Goal: Transaction & Acquisition: Purchase product/service

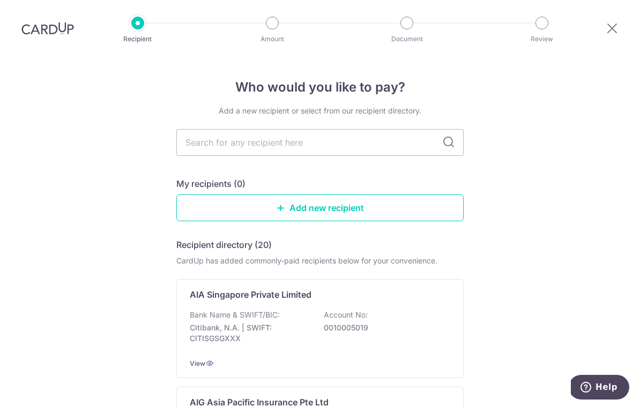
type input "Y"
type input "Tokio"
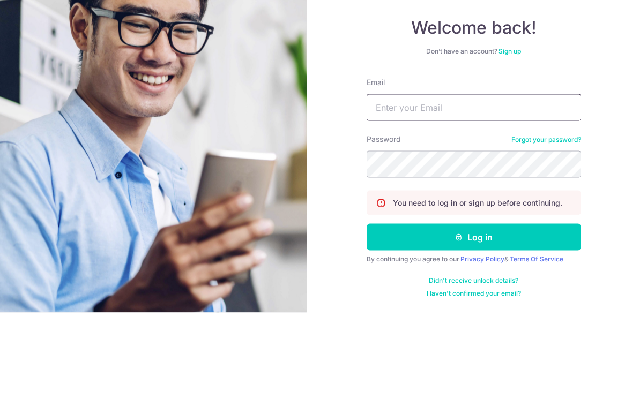
type input "[PERSON_NAME][EMAIL_ADDRESS][DOMAIN_NAME]"
click at [473, 318] on button "Log in" at bounding box center [474, 331] width 214 height 27
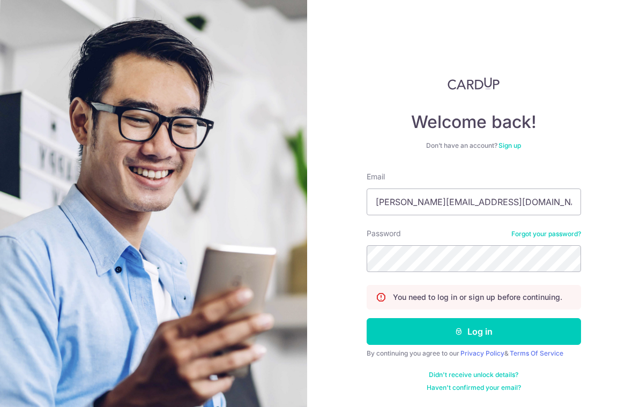
click at [532, 319] on button "Log in" at bounding box center [474, 331] width 214 height 27
click at [540, 318] on button "Log in" at bounding box center [474, 331] width 214 height 27
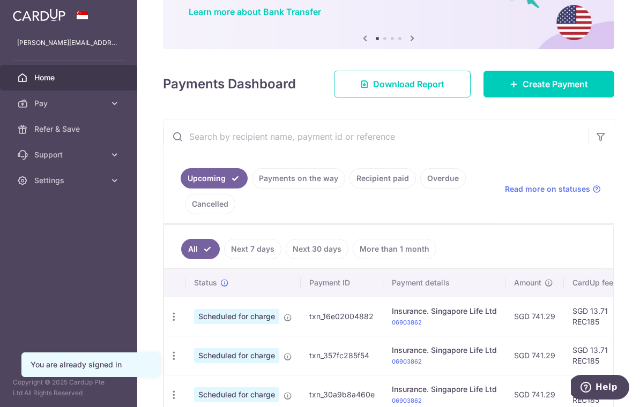
scroll to position [87, 0]
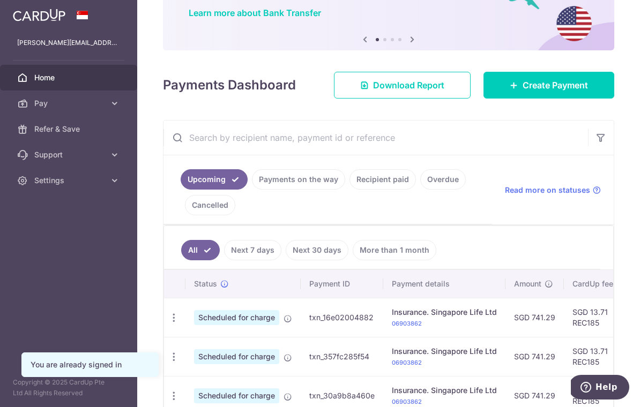
click at [580, 92] on span "Create Payment" at bounding box center [555, 85] width 65 height 13
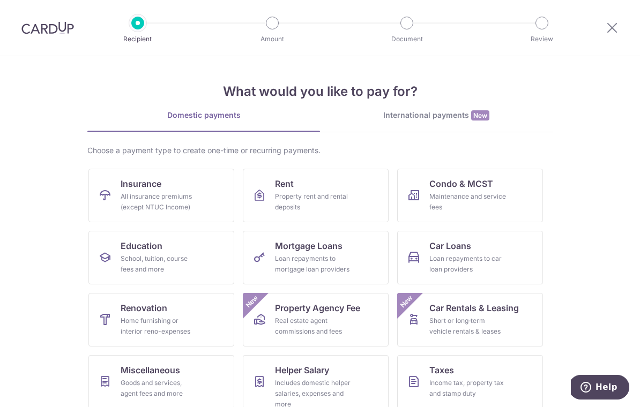
click at [203, 187] on link "Insurance All insurance premiums (except NTUC Income)" at bounding box center [161, 196] width 146 height 54
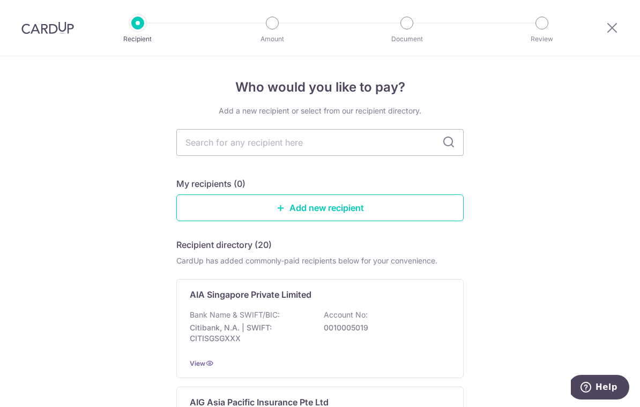
click at [388, 149] on input "text" at bounding box center [319, 142] width 287 height 27
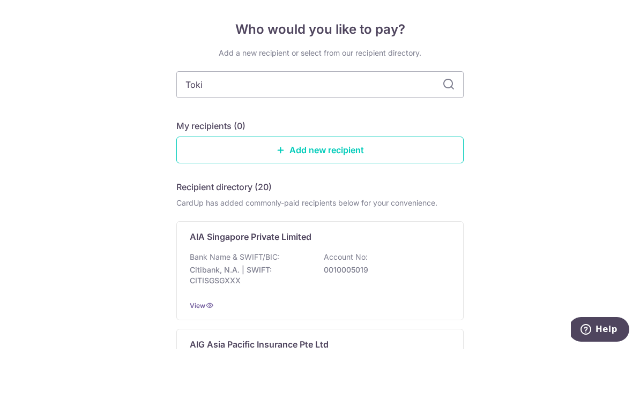
type input "Tokio"
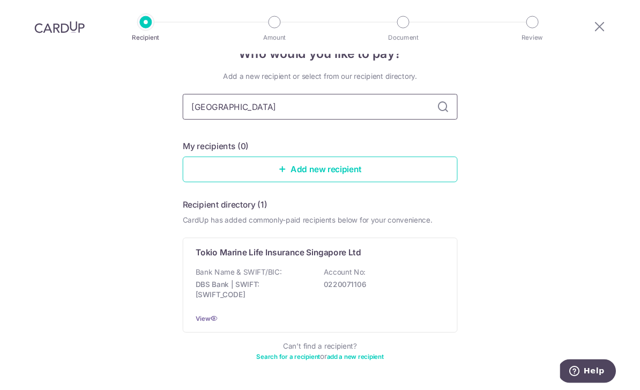
scroll to position [34, 0]
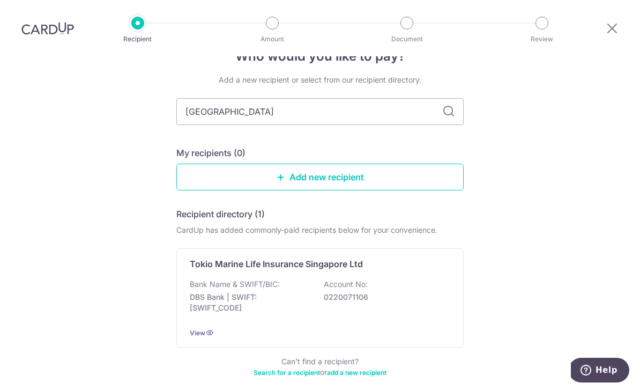
click at [205, 328] on icon at bounding box center [209, 332] width 9 height 9
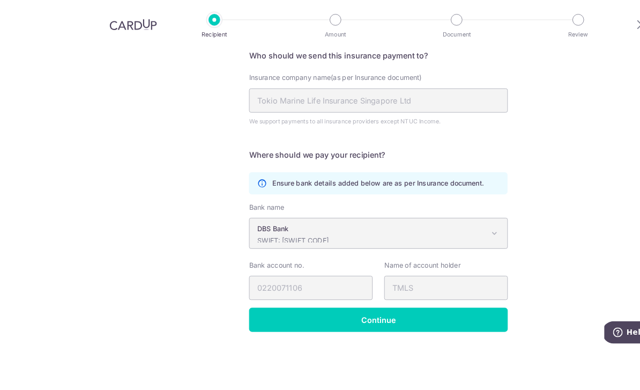
scroll to position [29, 0]
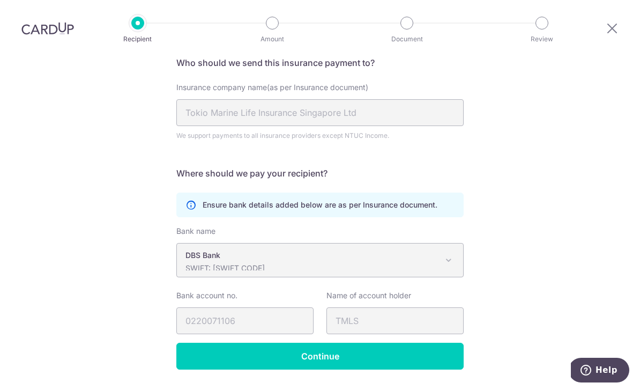
click at [424, 343] on input "Continue" at bounding box center [319, 356] width 287 height 27
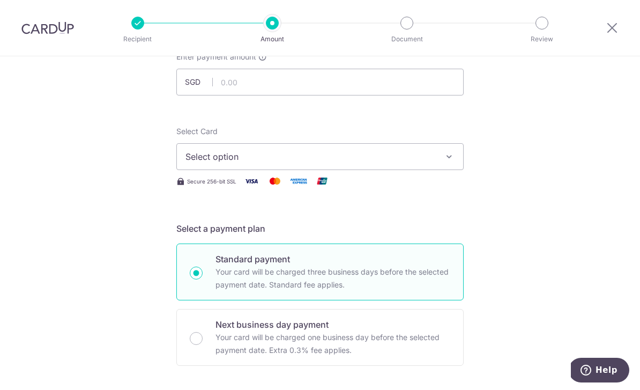
scroll to position [77, 0]
click at [448, 166] on button "Select option" at bounding box center [319, 155] width 287 height 27
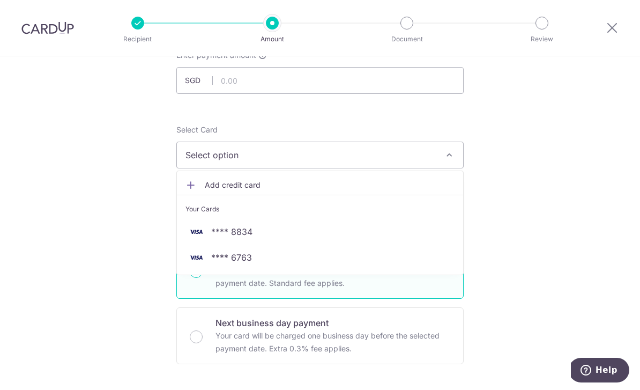
click at [376, 238] on span "**** 8834" at bounding box center [320, 231] width 269 height 13
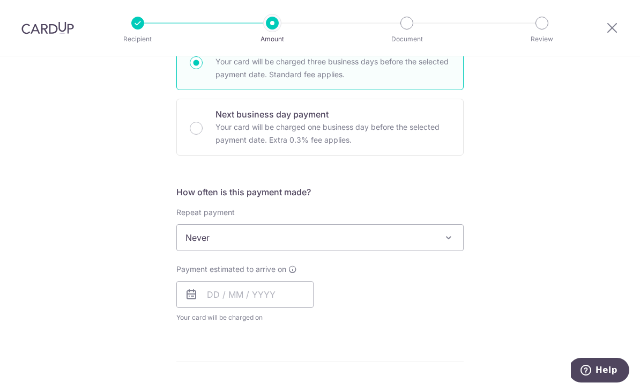
scroll to position [287, 0]
click at [446, 239] on span at bounding box center [448, 235] width 13 height 13
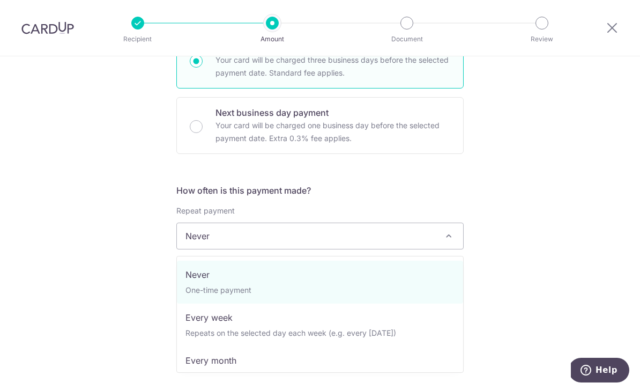
select select "2"
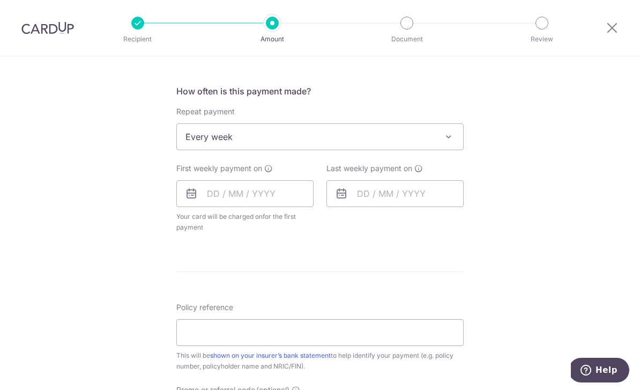
scroll to position [392, 0]
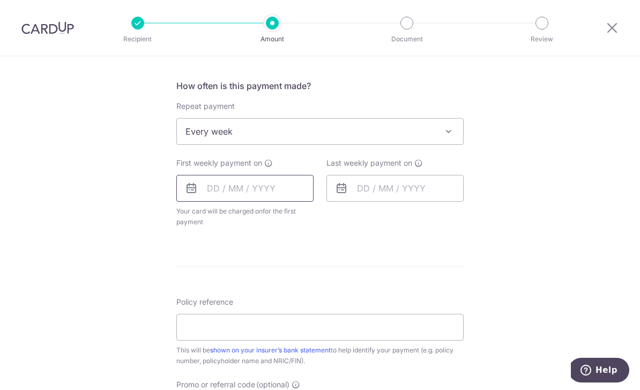
click at [218, 198] on input "text" at bounding box center [244, 188] width 137 height 27
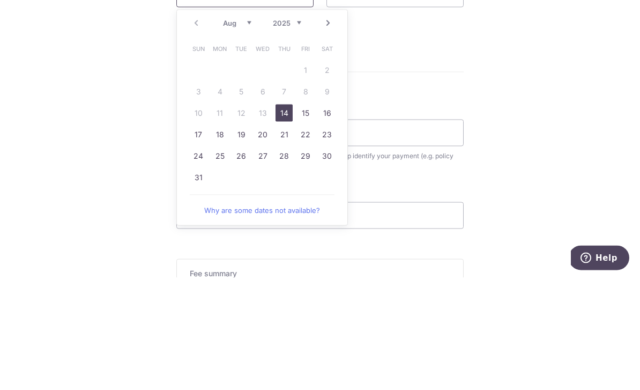
scroll to position [476, 0]
click at [287, 214] on link "14" at bounding box center [284, 222] width 17 height 17
type input "[DATE]"
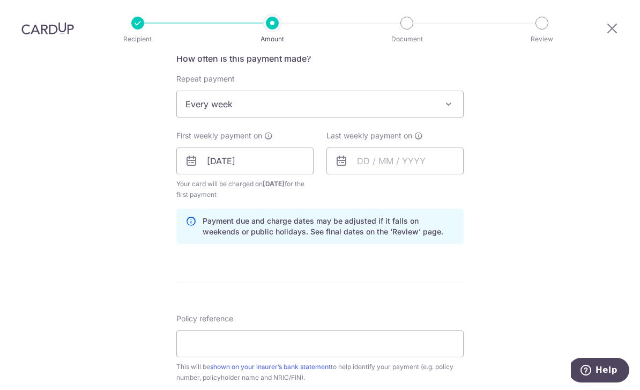
scroll to position [417, 0]
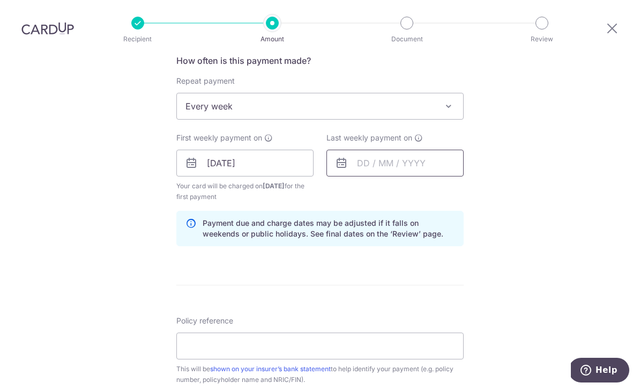
click at [399, 150] on input "text" at bounding box center [395, 163] width 137 height 27
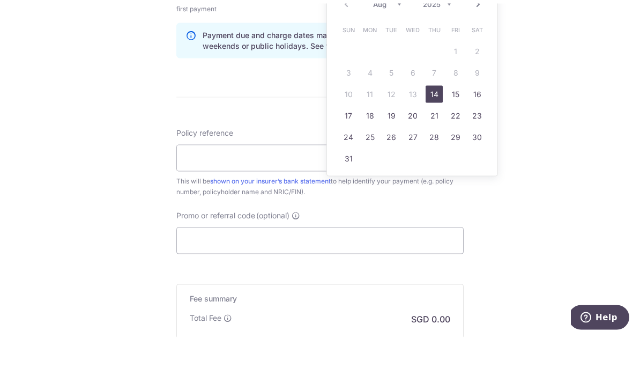
scroll to position [553, 0]
click at [414, 180] on link "27" at bounding box center [412, 188] width 17 height 17
type input "27/08/2025"
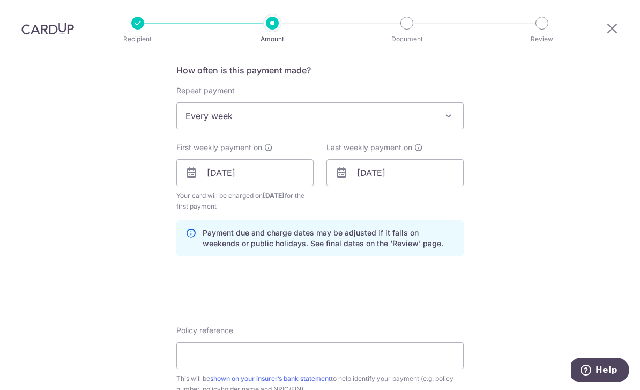
scroll to position [408, 0]
click at [388, 159] on input "27/08/2025" at bounding box center [395, 172] width 137 height 27
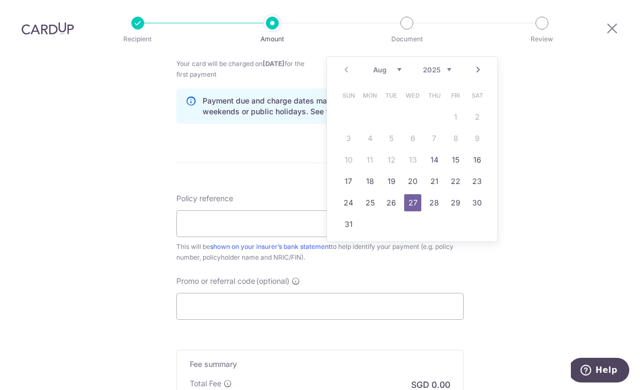
scroll to position [513, 0]
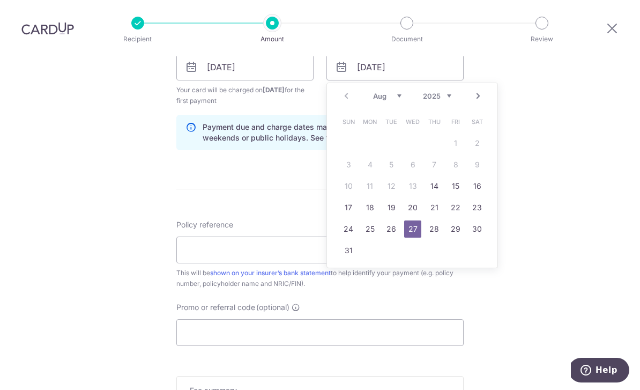
click at [582, 180] on div "Tell us more about your payment Enter payment amount SGD Select Card **** 8834 …" at bounding box center [320, 55] width 640 height 1025
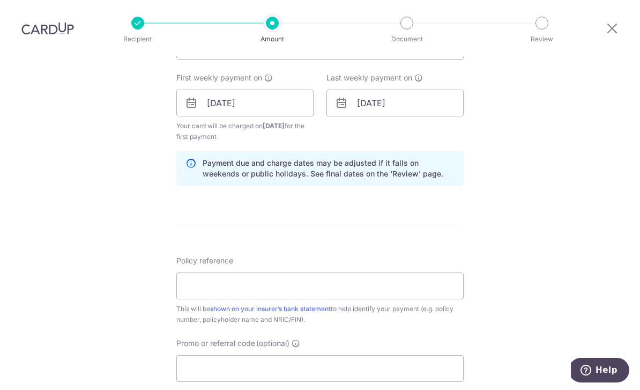
scroll to position [537, 0]
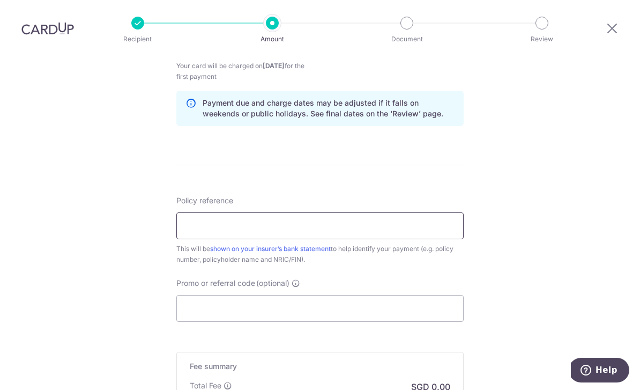
click at [395, 212] on input "Policy reference" at bounding box center [319, 225] width 287 height 27
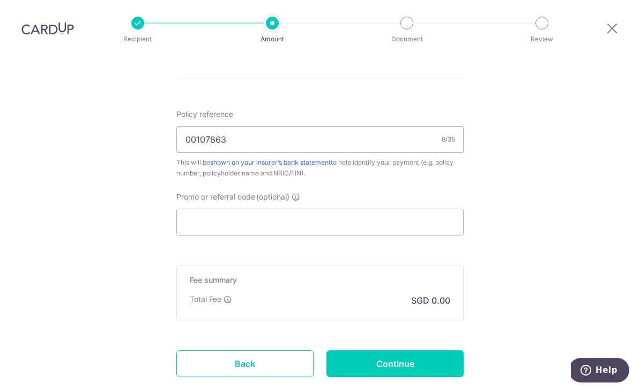
scroll to position [639, 0]
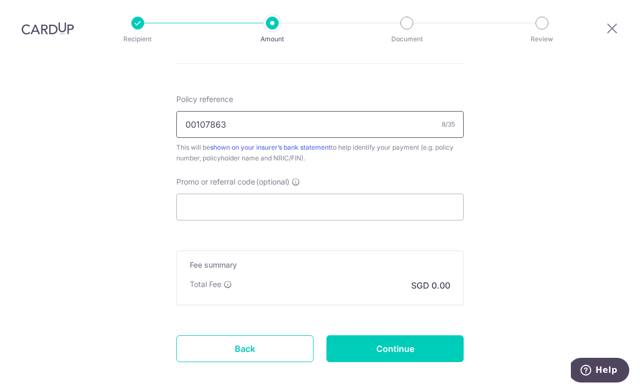
type input "00107863"
click at [395, 194] on input "Promo or referral code (optional)" at bounding box center [319, 207] width 287 height 27
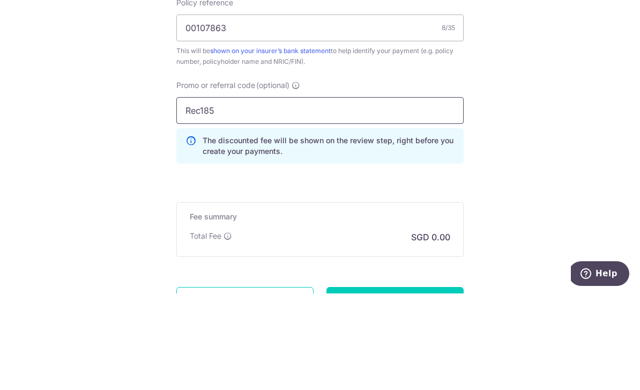
type input "Rec185"
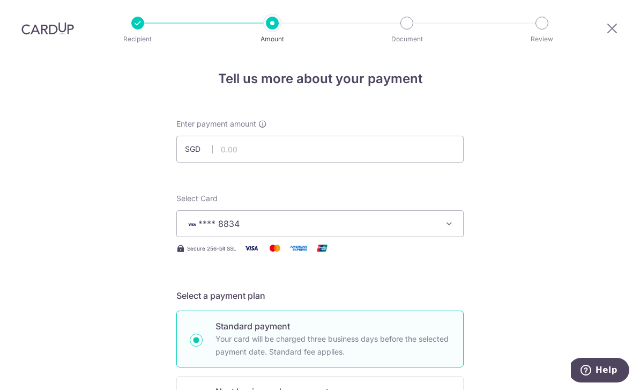
scroll to position [4, 0]
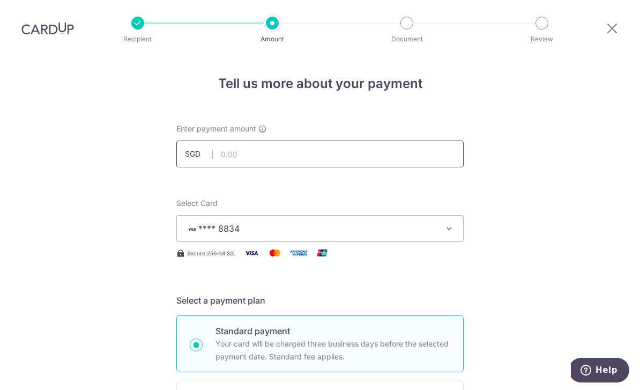
click at [284, 140] on input "text" at bounding box center [319, 153] width 287 height 27
type input "618.55"
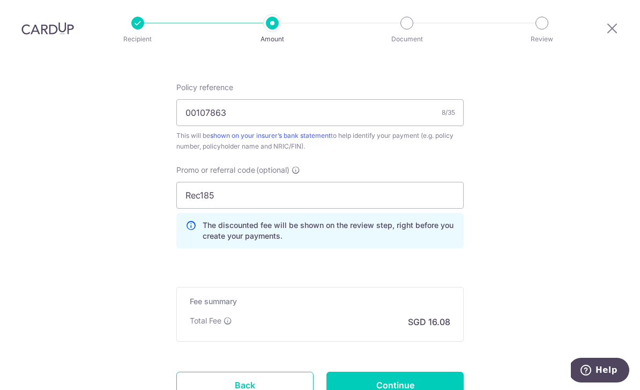
scroll to position [680, 0]
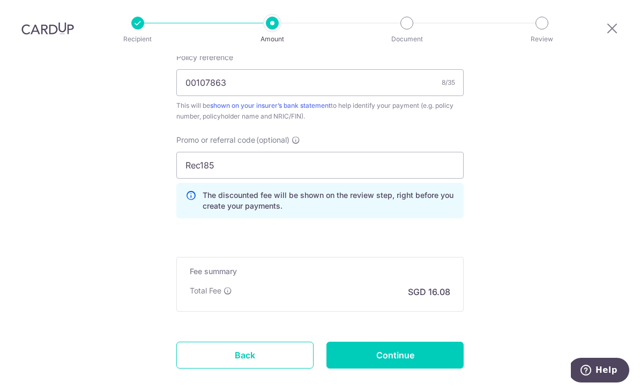
click at [435, 342] on input "Continue" at bounding box center [395, 355] width 137 height 27
type input "Create Schedule"
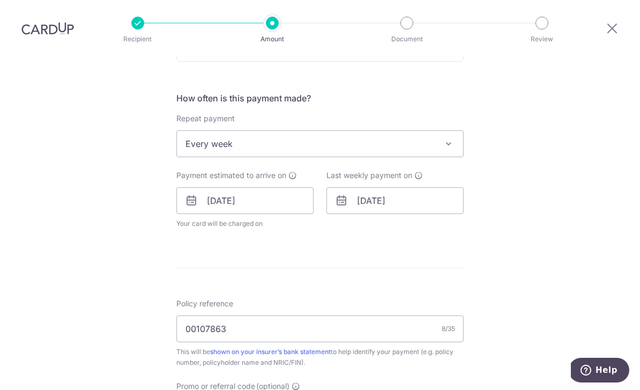
scroll to position [380, 0]
click at [398, 187] on input "27/08/2025" at bounding box center [395, 200] width 137 height 27
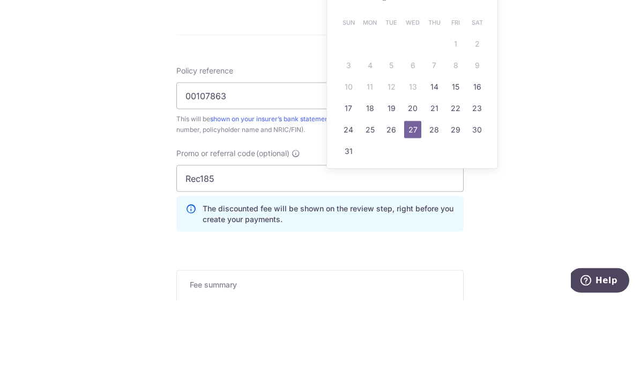
scroll to position [540, 0]
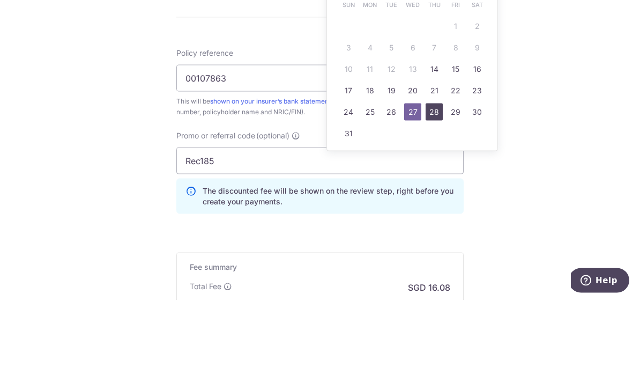
click at [439, 193] on link "28" at bounding box center [434, 201] width 17 height 17
type input "[DATE]"
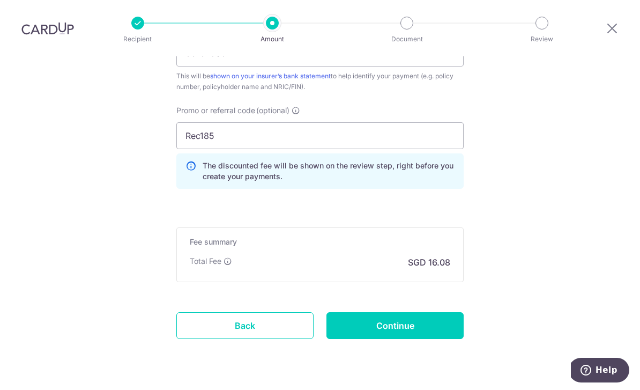
scroll to position [699, 0]
click at [445, 313] on input "Continue" at bounding box center [395, 326] width 137 height 27
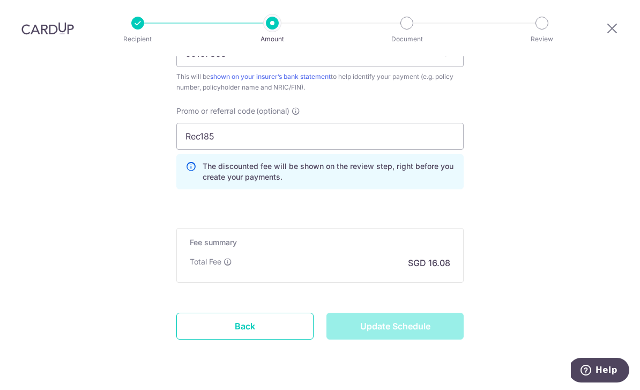
type input "Update Schedule"
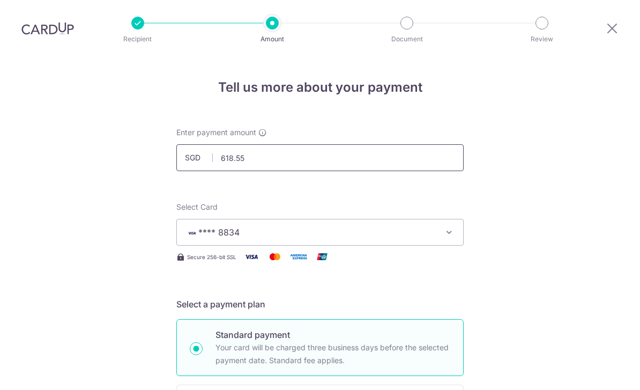
click at [301, 144] on input "618.55" at bounding box center [319, 157] width 287 height 27
type input "618.56"
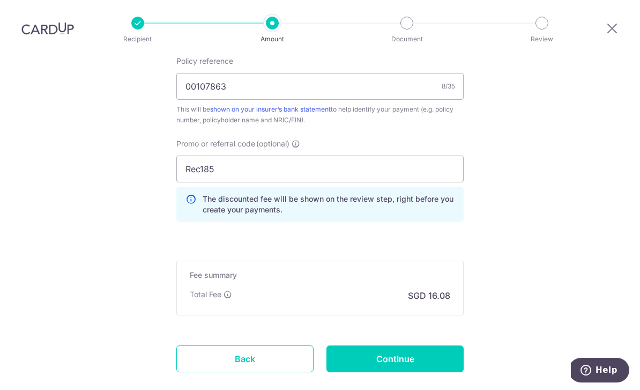
scroll to position [620, 0]
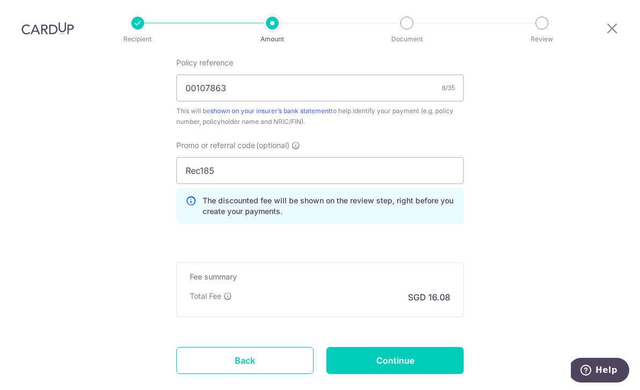
click at [433, 347] on input "Continue" at bounding box center [395, 360] width 137 height 27
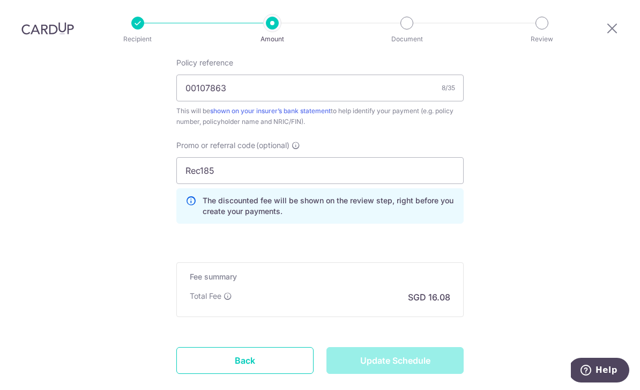
type input "Update Schedule"
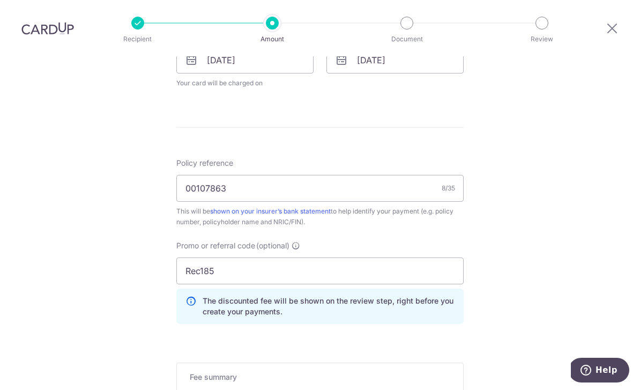
scroll to position [527, 0]
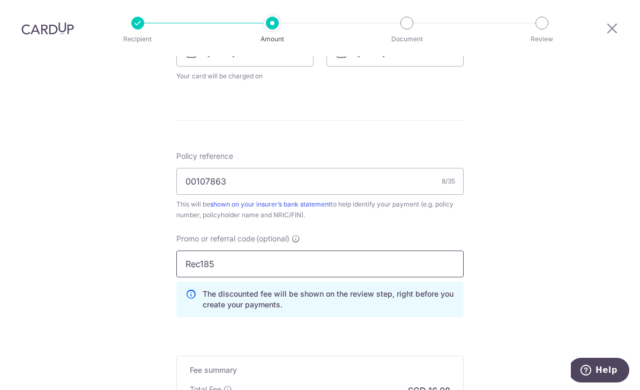
click at [321, 250] on input "Rec185" at bounding box center [319, 263] width 287 height 27
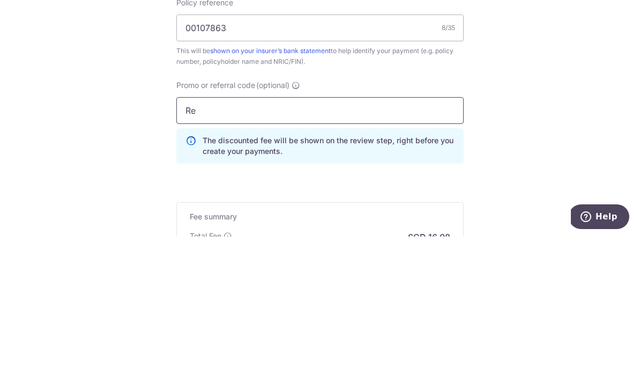
type input "R"
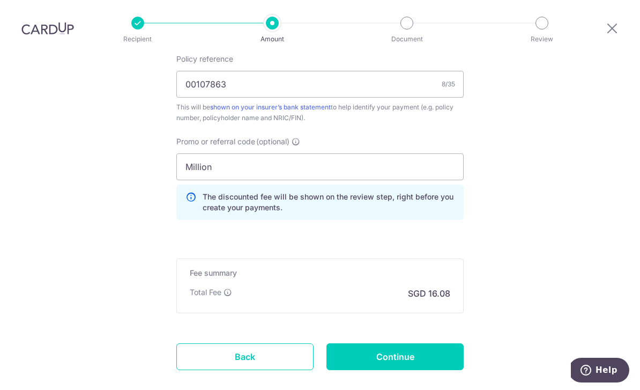
scroll to position [625, 0]
click at [345, 153] on input "Million" at bounding box center [319, 166] width 287 height 27
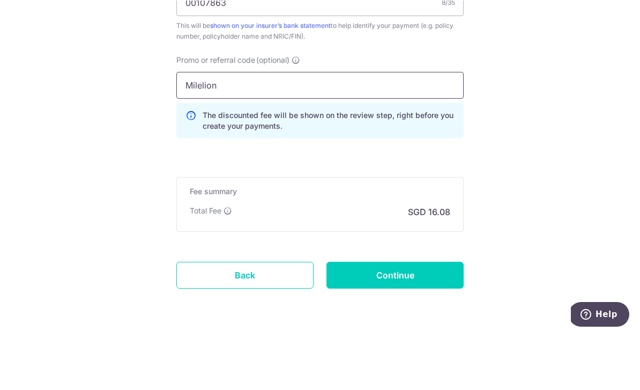
scroll to position [651, 0]
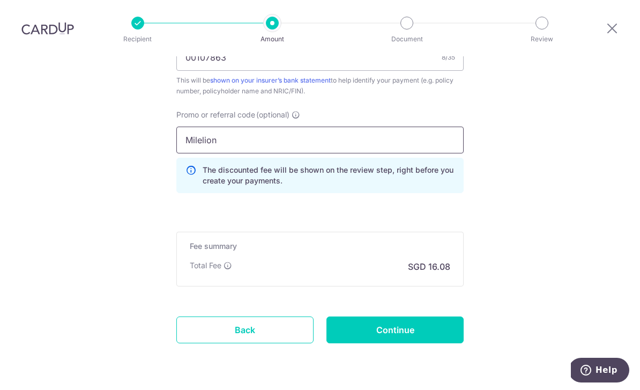
type input "Milelion"
click at [434, 316] on input "Continue" at bounding box center [395, 329] width 137 height 27
type input "Update Schedule"
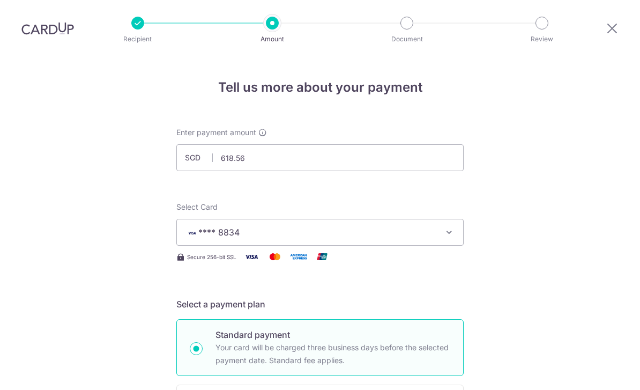
scroll to position [670, 0]
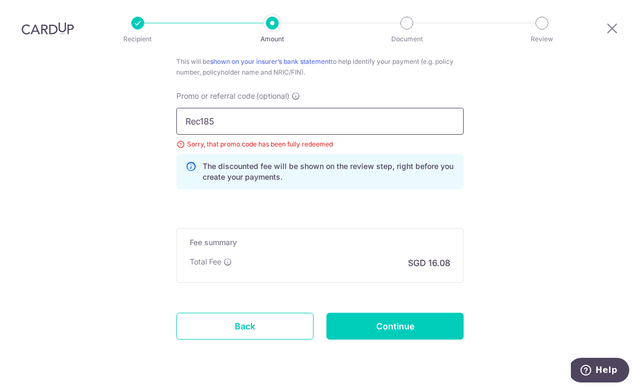
click at [323, 108] on input "Rec185" at bounding box center [319, 121] width 287 height 27
click at [438, 313] on input "Continue" at bounding box center [395, 326] width 137 height 27
type input "Update Schedule"
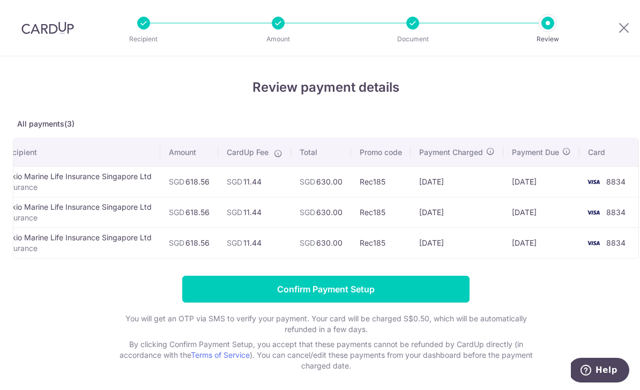
scroll to position [0, 28]
click at [400, 300] on input "Confirm Payment Setup" at bounding box center [325, 289] width 287 height 27
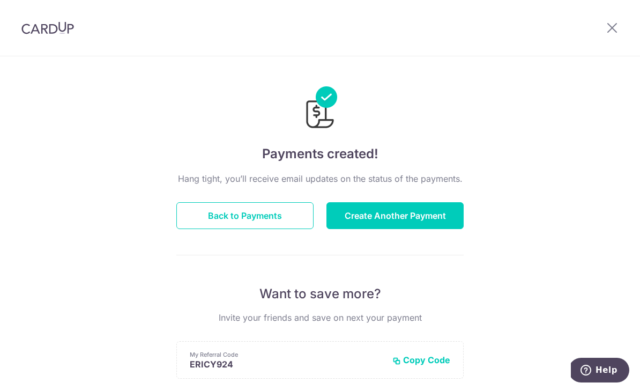
click at [250, 223] on button "Back to Payments" at bounding box center [244, 215] width 137 height 27
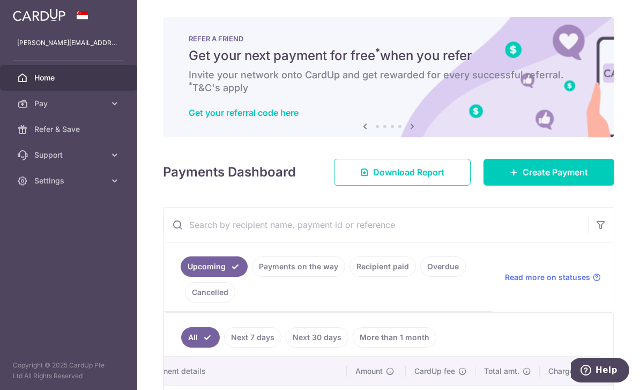
click at [564, 179] on span "Create Payment" at bounding box center [555, 172] width 65 height 13
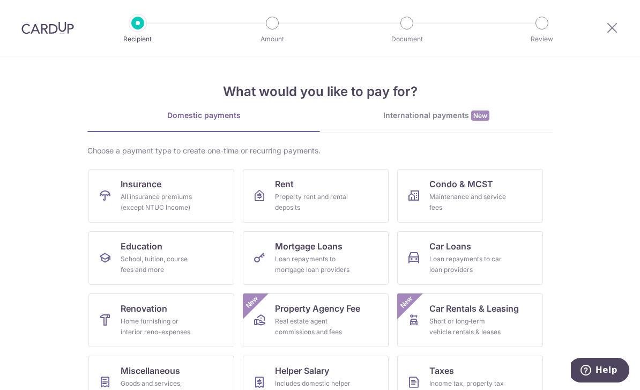
click at [122, 203] on div "All insurance premiums (except NTUC Income)" at bounding box center [159, 201] width 77 height 21
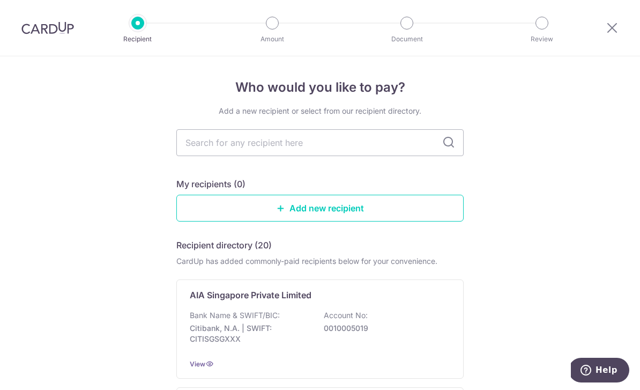
click at [360, 153] on input "text" at bounding box center [319, 142] width 287 height 27
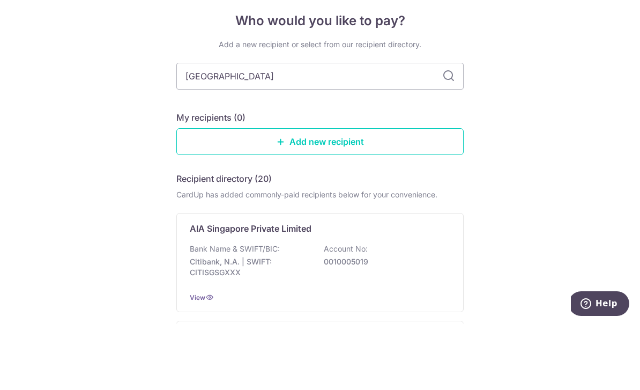
type input "Tokio"
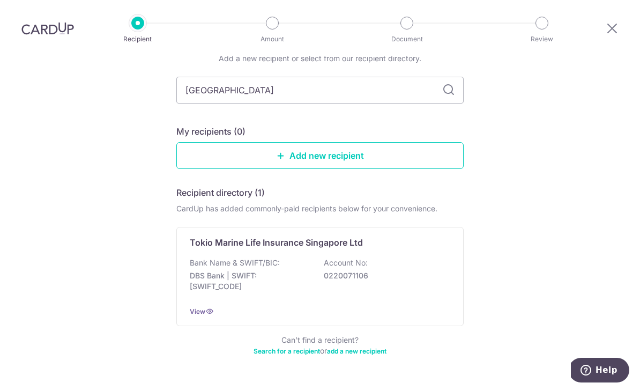
scroll to position [52, 0]
click at [422, 271] on p "0220071106" at bounding box center [384, 276] width 120 height 11
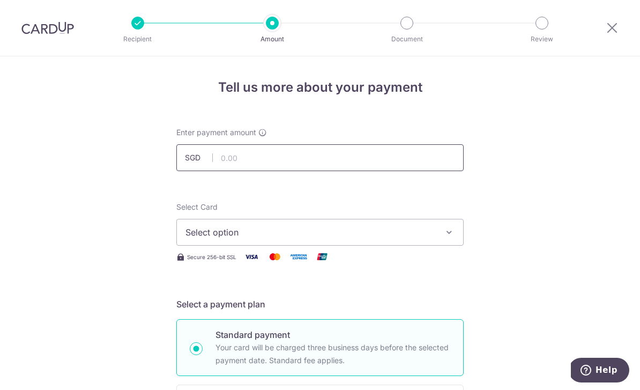
click at [313, 162] on input "text" at bounding box center [319, 157] width 287 height 27
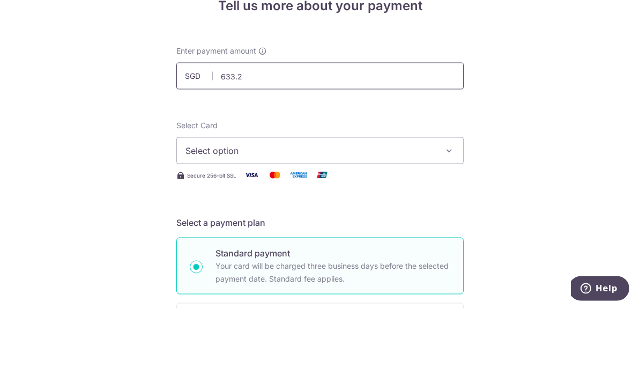
type input "633.28"
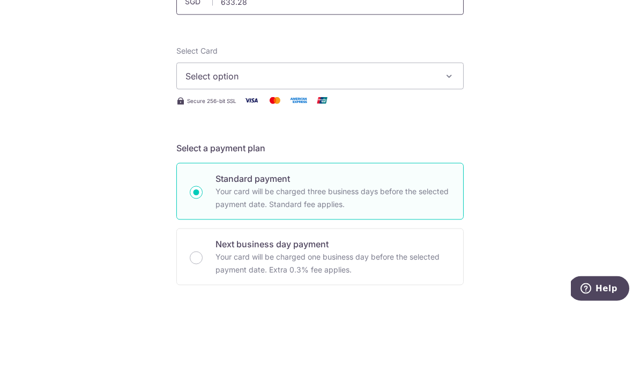
scroll to position [75, 0]
click at [426, 151] on span "Select option" at bounding box center [311, 157] width 250 height 13
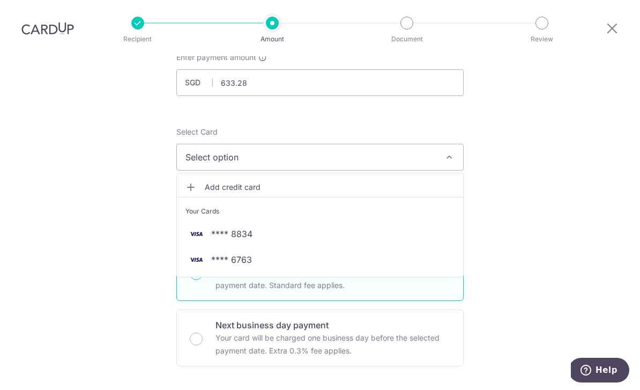
click at [286, 221] on link "**** 8834" at bounding box center [320, 234] width 286 height 26
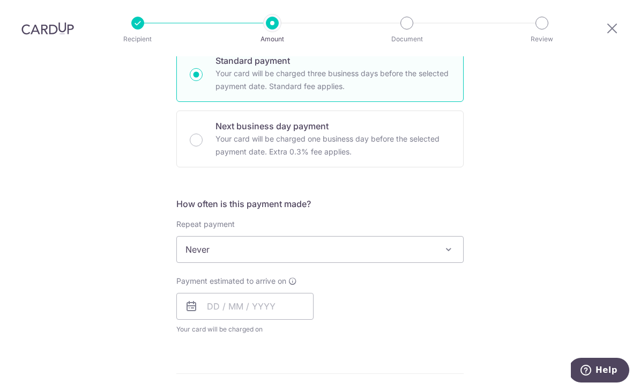
scroll to position [276, 0]
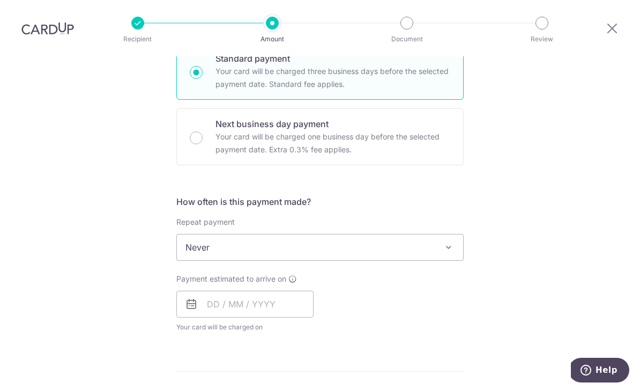
click at [446, 241] on span at bounding box center [448, 247] width 13 height 13
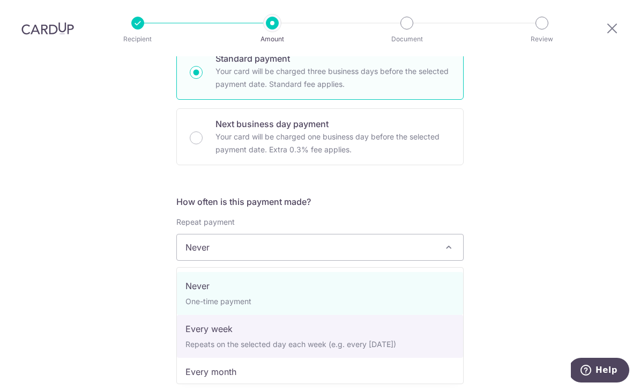
select select "2"
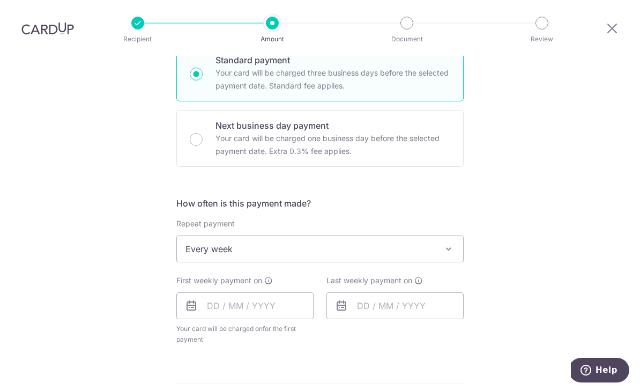
scroll to position [278, 0]
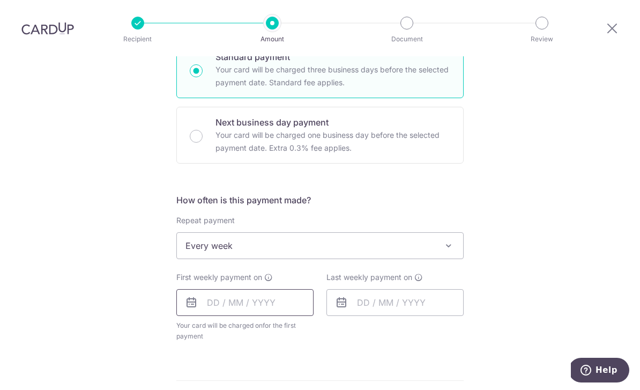
click at [214, 289] on input "text" at bounding box center [244, 302] width 137 height 27
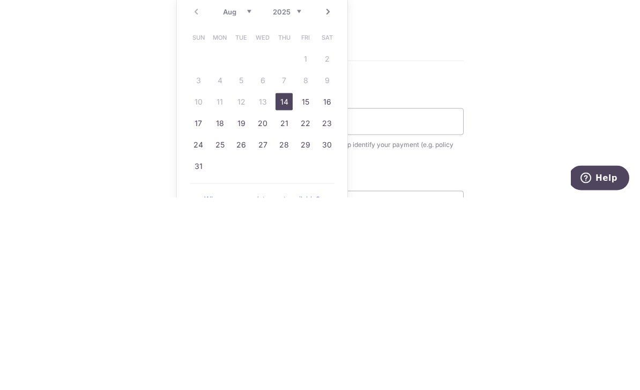
scroll to position [406, 0]
click at [222, 306] on link "18" at bounding box center [219, 314] width 17 height 17
type input "18/08/2025"
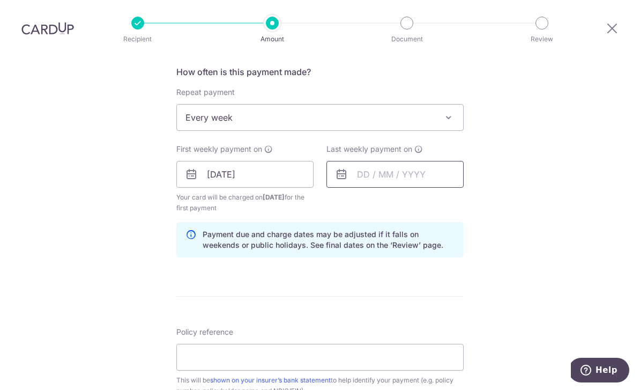
click at [386, 161] on input "text" at bounding box center [395, 174] width 137 height 27
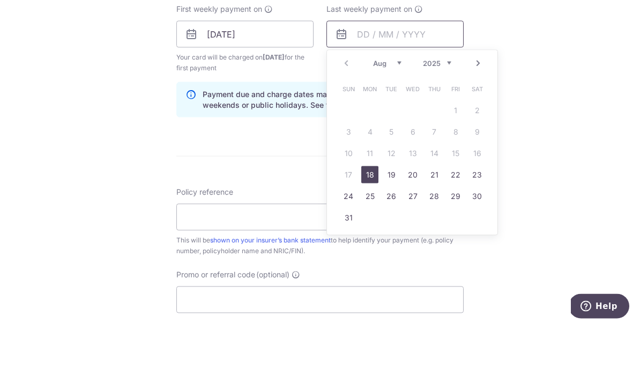
scroll to position [481, 0]
click at [469, 115] on div "Prev Next Aug Sep Oct Nov Dec 2025 2026 2027 2028 2029 2030 2031 2032 2033 2034…" at bounding box center [412, 128] width 171 height 26
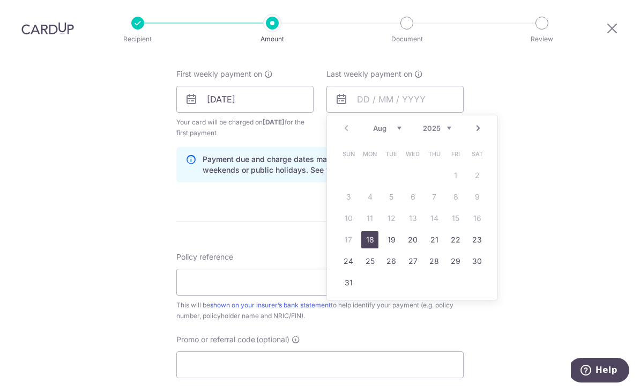
click at [473, 122] on link "Next" at bounding box center [478, 128] width 13 height 13
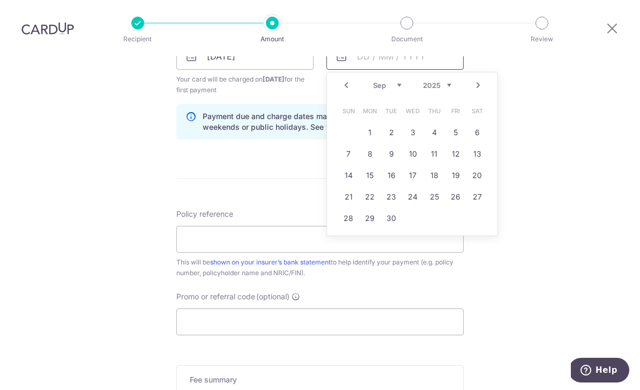
scroll to position [537, 0]
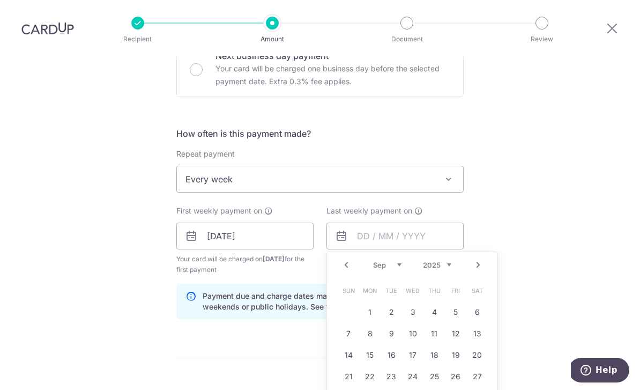
click at [348, 62] on p "Your card will be charged one business day before the selected payment date. Ex…" at bounding box center [333, 75] width 235 height 26
click at [203, 63] on input "Next business day payment Your card will be charged one business day before the…" at bounding box center [196, 69] width 13 height 13
radio input "false"
radio input "true"
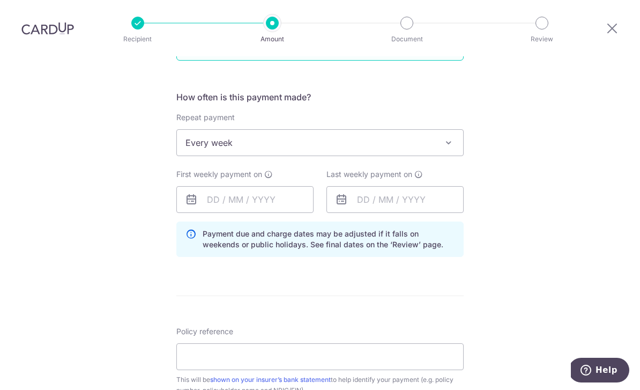
scroll to position [379, 0]
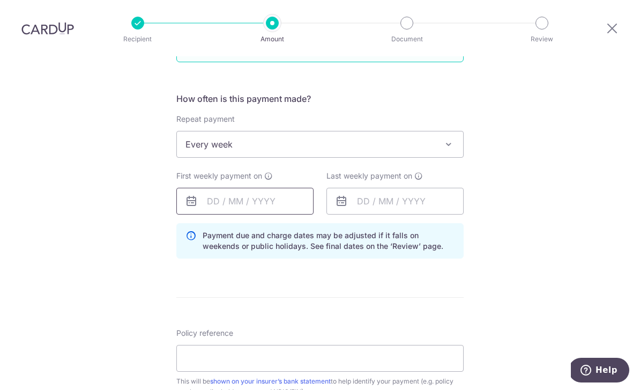
click at [225, 188] on input "text" at bounding box center [244, 201] width 137 height 27
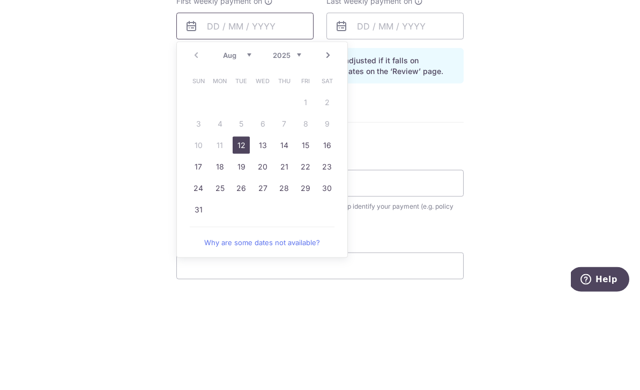
scroll to position [468, 0]
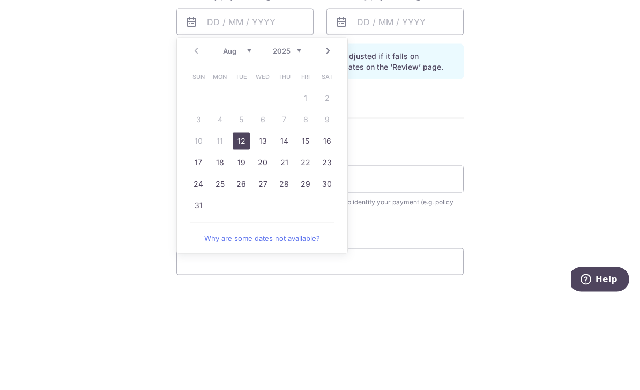
click at [240, 223] on link "12" at bounding box center [241, 231] width 17 height 17
type input "[DATE]"
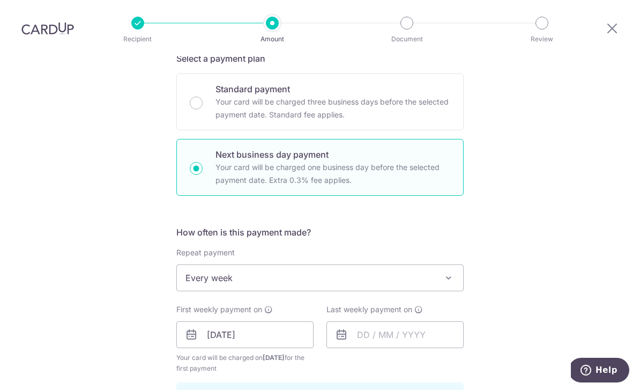
scroll to position [232, 0]
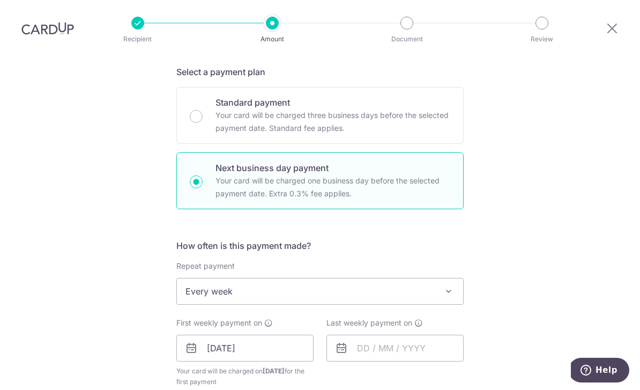
click at [410, 109] on p "Your card will be charged three business days before the selected payment date.…" at bounding box center [333, 122] width 235 height 26
click at [203, 110] on input "Standard payment Your card will be charged three business days before the selec…" at bounding box center [196, 116] width 13 height 13
radio input "true"
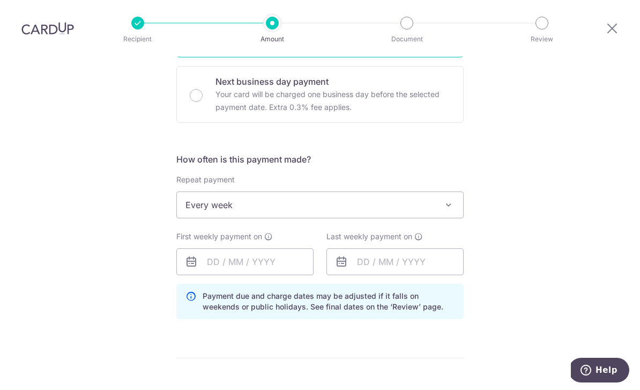
scroll to position [319, 0]
click at [275, 248] on input "text" at bounding box center [244, 261] width 137 height 27
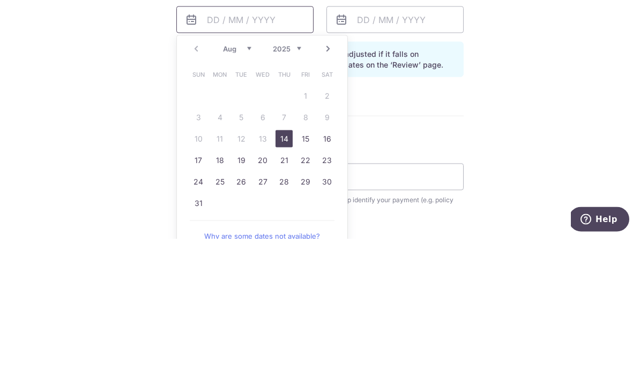
scroll to position [399, 0]
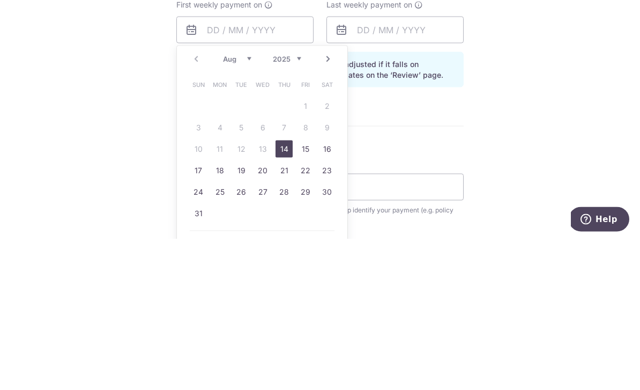
click at [329, 203] on link "Next" at bounding box center [328, 209] width 13 height 13
click at [198, 203] on link "Prev" at bounding box center [196, 209] width 13 height 13
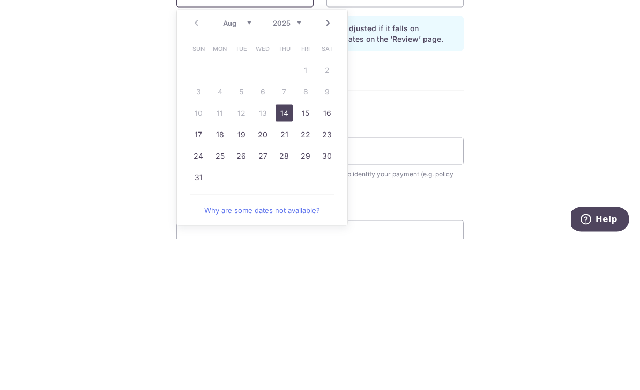
scroll to position [411, 0]
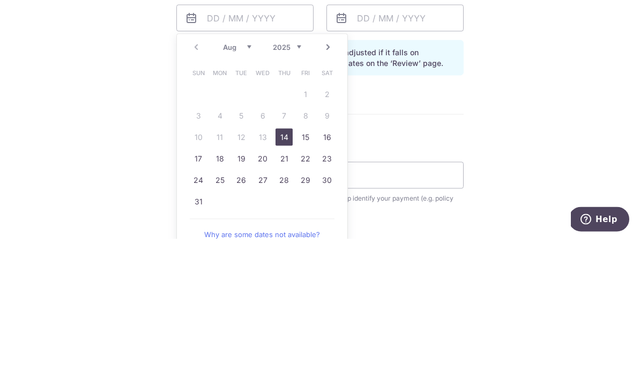
click at [198, 185] on div "Prev Next Aug Sep Oct Nov Dec 2025 2026 2027 2028 2029 2030 2031 2032 2033 2034…" at bounding box center [262, 198] width 171 height 26
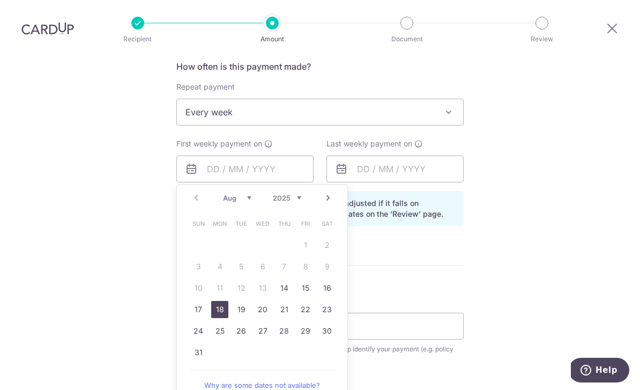
click at [220, 301] on link "18" at bounding box center [219, 309] width 17 height 17
type input "18/08/2025"
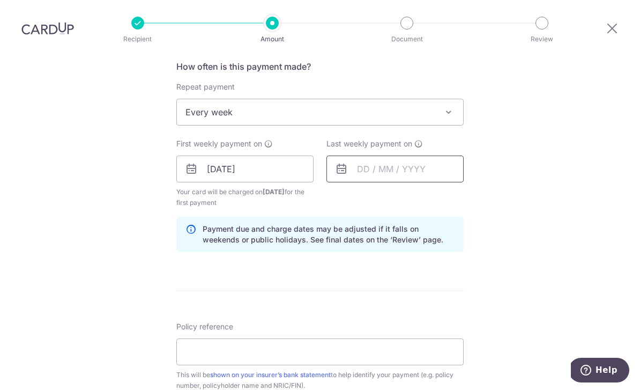
click at [366, 155] on input "text" at bounding box center [395, 168] width 137 height 27
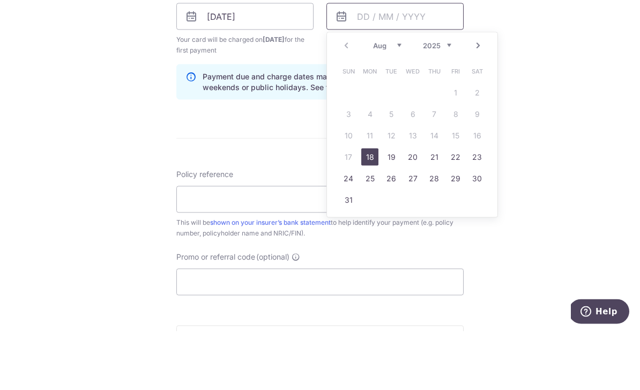
scroll to position [487, 0]
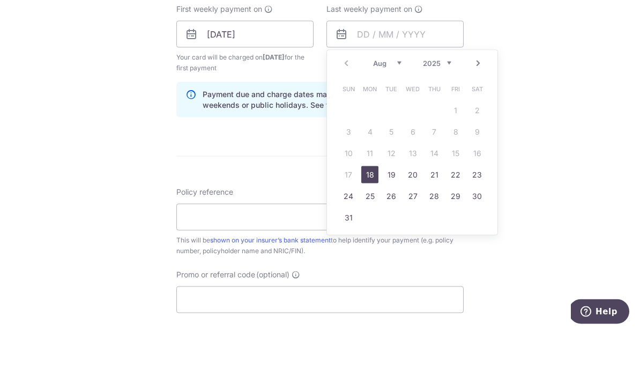
click at [481, 115] on link "Next" at bounding box center [478, 121] width 13 height 13
click at [373, 160] on link "1" at bounding box center [369, 168] width 17 height 17
type input "01/09/2025"
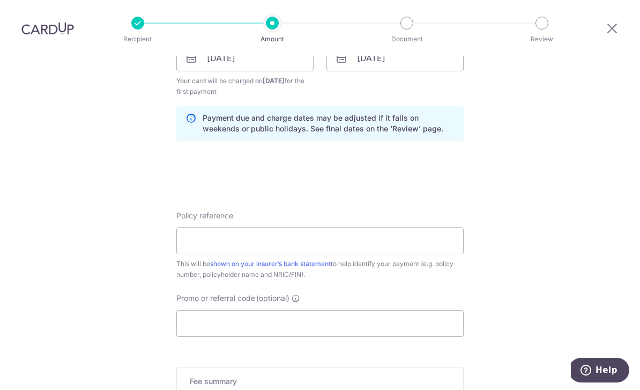
scroll to position [542, 0]
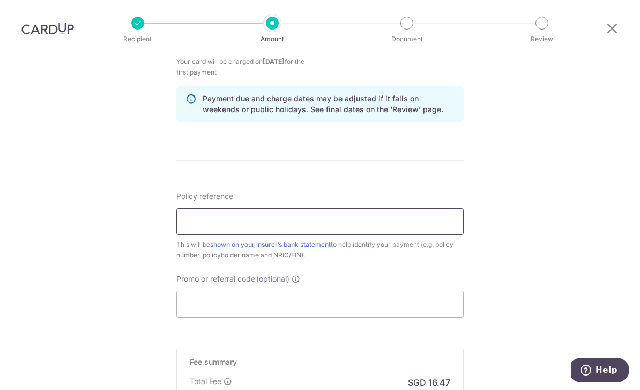
click at [388, 208] on input "Policy reference" at bounding box center [319, 221] width 287 height 27
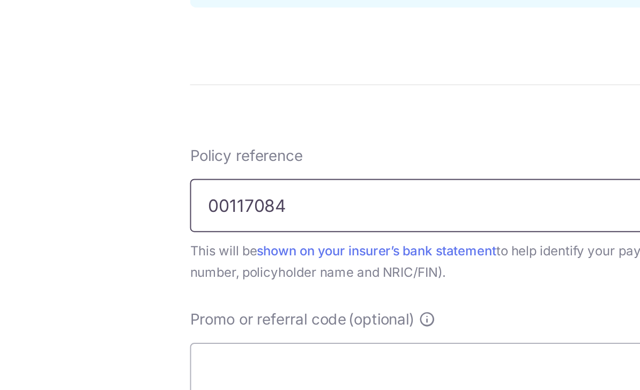
type input "00117084"
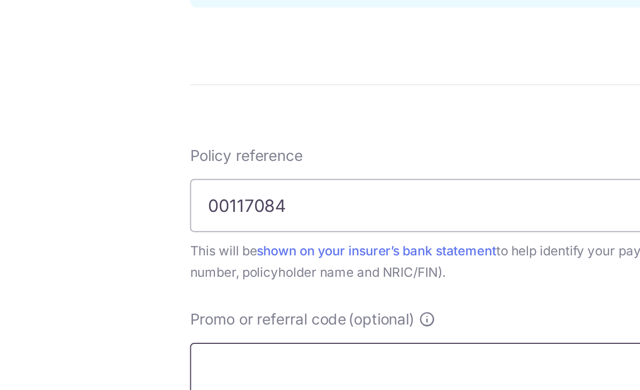
click at [195, 291] on input "Promo or referral code (optional)" at bounding box center [319, 304] width 287 height 27
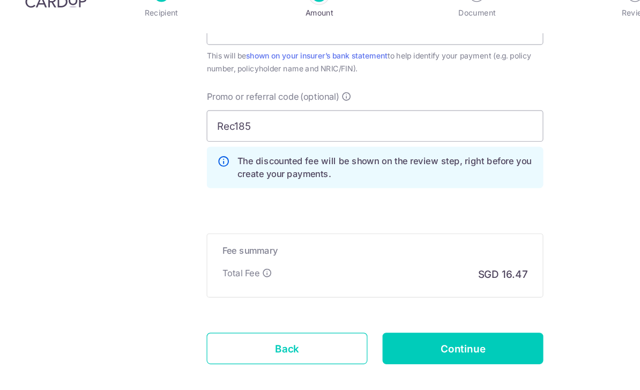
scroll to position [709, 0]
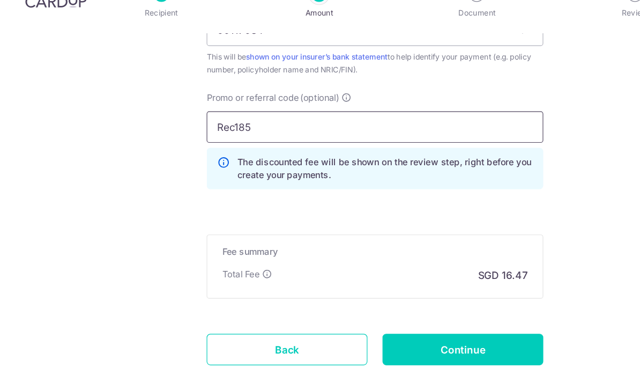
type input "Rec185"
click at [420, 313] on input "Continue" at bounding box center [395, 326] width 137 height 27
type input "Create Schedule"
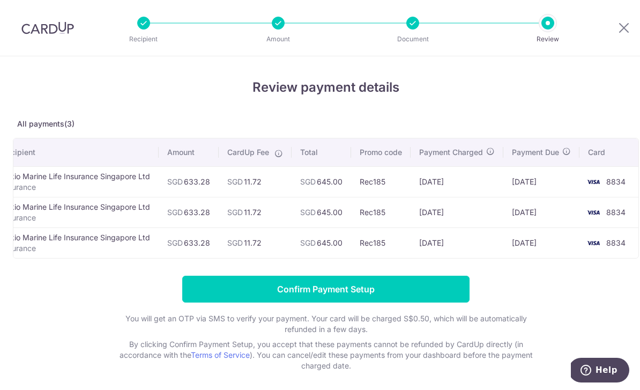
scroll to position [0, 31]
click at [417, 294] on input "Confirm Payment Setup" at bounding box center [325, 289] width 287 height 27
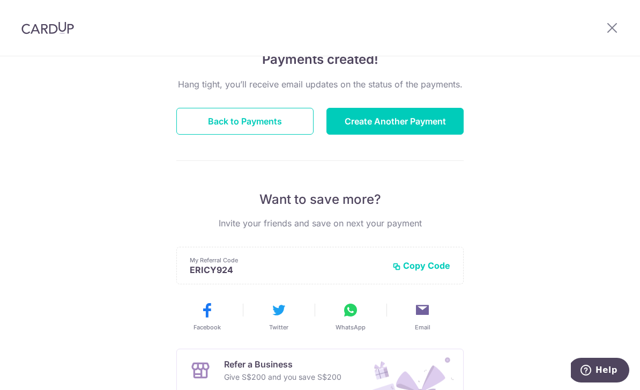
scroll to position [86, 0]
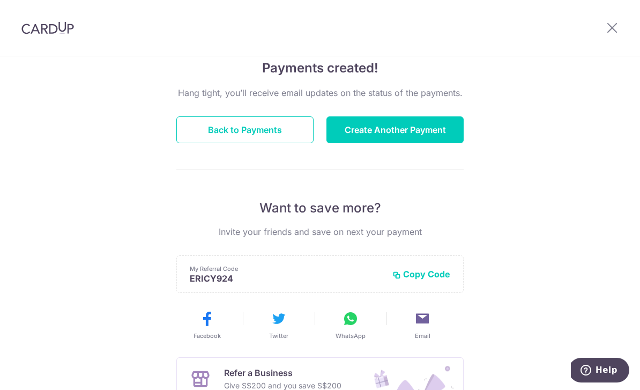
click at [274, 131] on button "Back to Payments" at bounding box center [244, 129] width 137 height 27
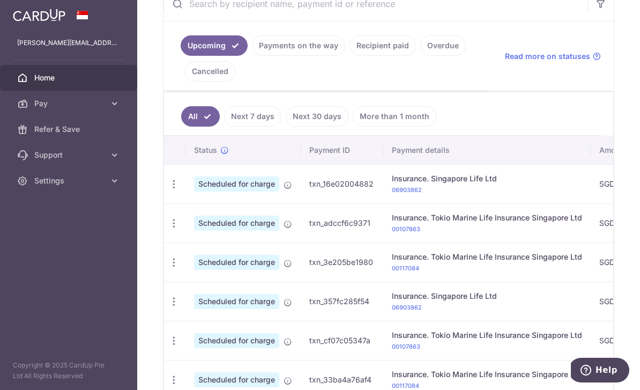
scroll to position [203, 0]
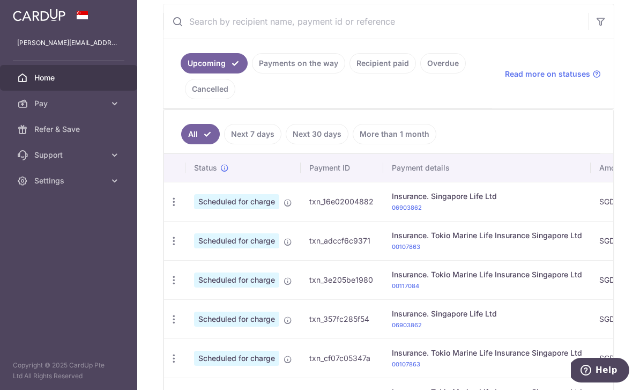
click at [350, 73] on link "Recipient paid" at bounding box center [383, 63] width 66 height 20
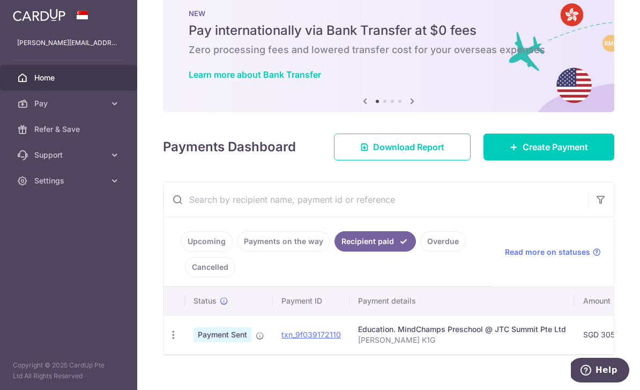
scroll to position [25, 0]
click at [237, 252] on link "Payments on the way" at bounding box center [283, 242] width 93 height 20
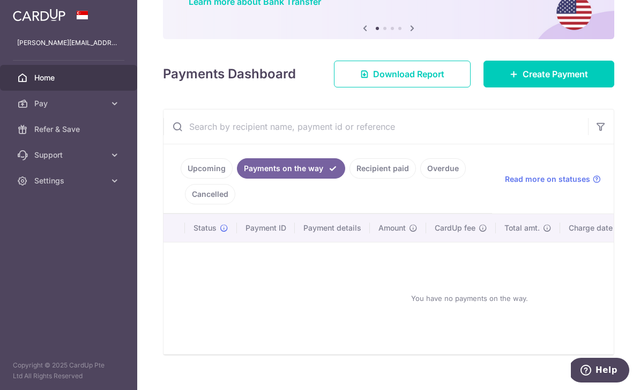
scroll to position [98, 0]
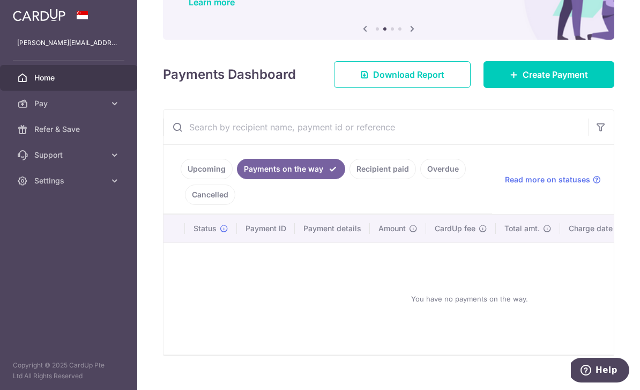
click at [235, 205] on link "Cancelled" at bounding box center [210, 194] width 50 height 20
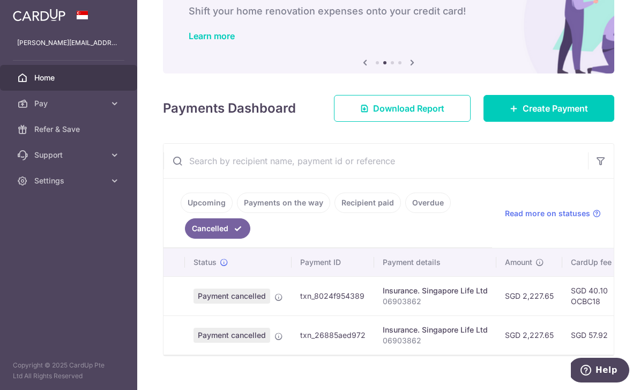
scroll to position [0, 0]
click at [181, 213] on link "Upcoming" at bounding box center [207, 202] width 52 height 20
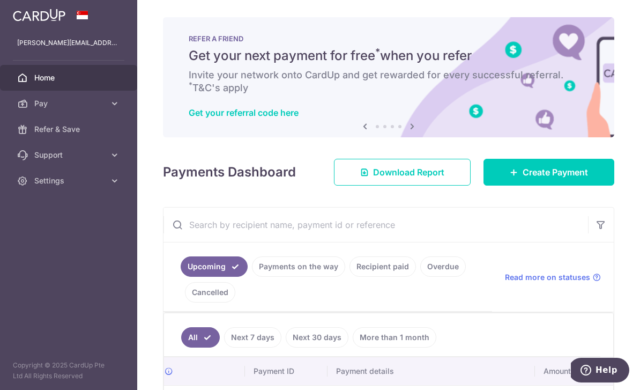
click at [560, 186] on link "Create Payment" at bounding box center [549, 172] width 131 height 27
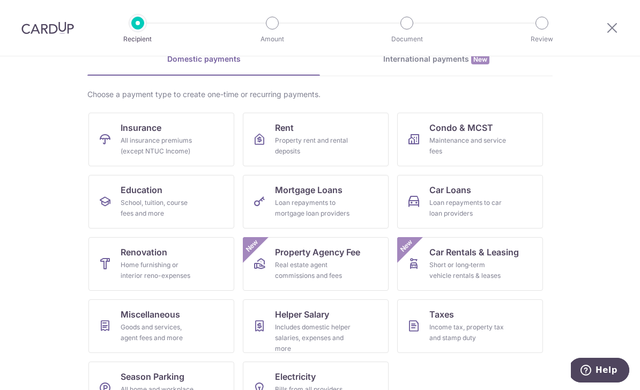
scroll to position [56, 0]
click at [367, 376] on link "Electricity Bills from all providers (except for SP group)" at bounding box center [316, 389] width 146 height 54
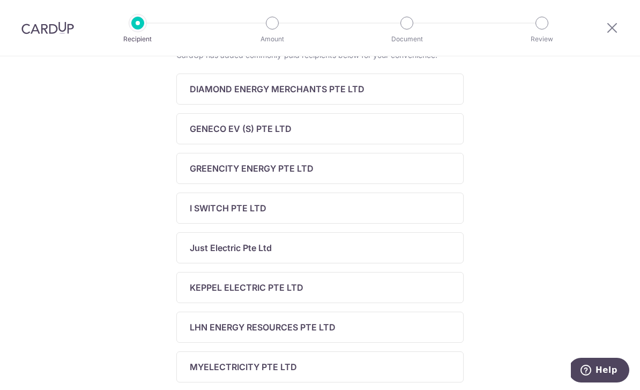
scroll to position [206, 0]
click at [429, 144] on div "GENECO EV (S) PTE LTD" at bounding box center [319, 128] width 287 height 31
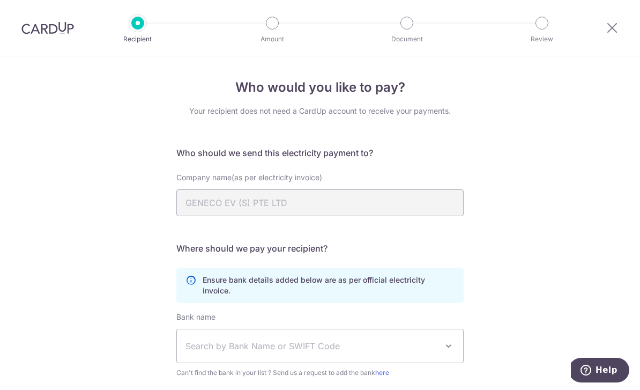
scroll to position [-3, 0]
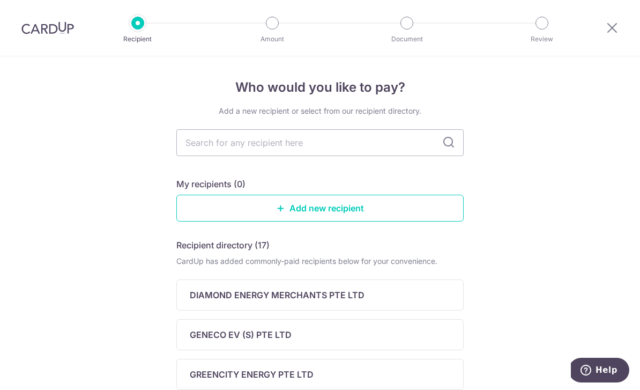
scroll to position [-8, 0]
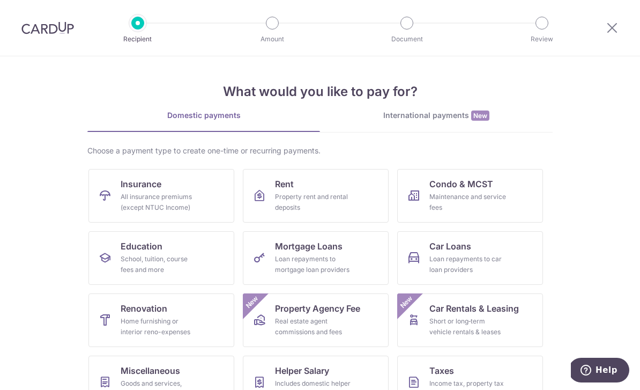
click at [131, 271] on div "School, tuition, course fees and more" at bounding box center [159, 264] width 77 height 21
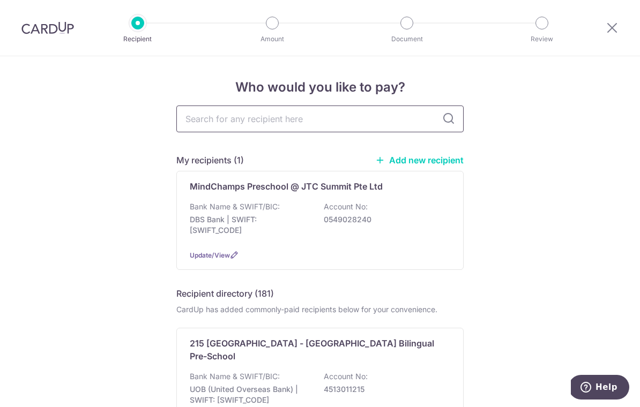
scroll to position [-1, 0]
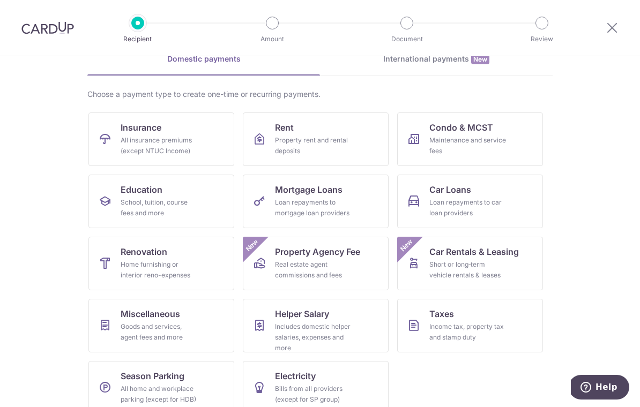
scroll to position [56, 0]
click at [489, 330] on div "Income tax, property tax and stamp duty" at bounding box center [467, 332] width 77 height 21
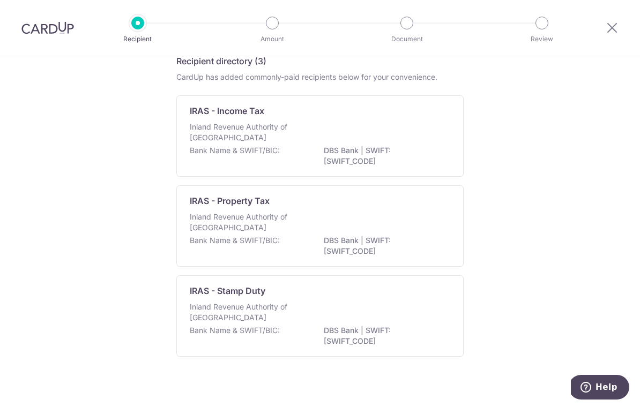
scroll to position [50, 0]
click at [430, 140] on div "Inland Revenue Authority of [GEOGRAPHIC_DATA]" at bounding box center [320, 134] width 261 height 24
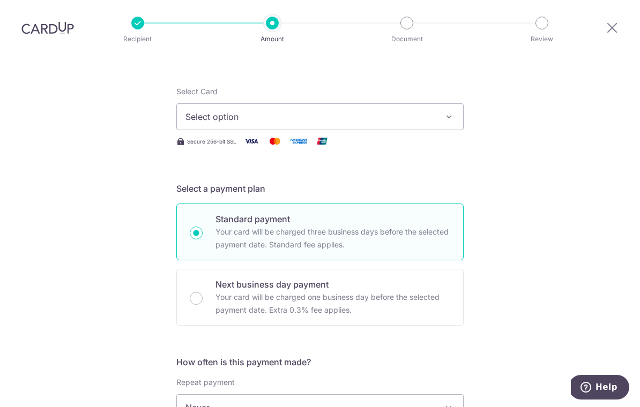
scroll to position [142, 0]
click at [450, 116] on icon "button" at bounding box center [449, 116] width 11 height 11
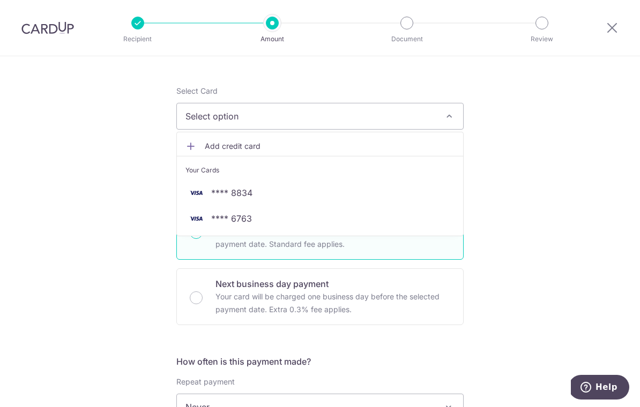
click at [544, 160] on div at bounding box center [320, 203] width 640 height 407
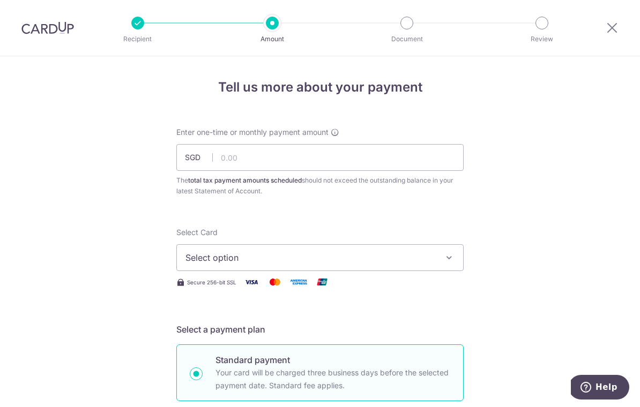
scroll to position [0, 0]
